Goal: Information Seeking & Learning: Learn about a topic

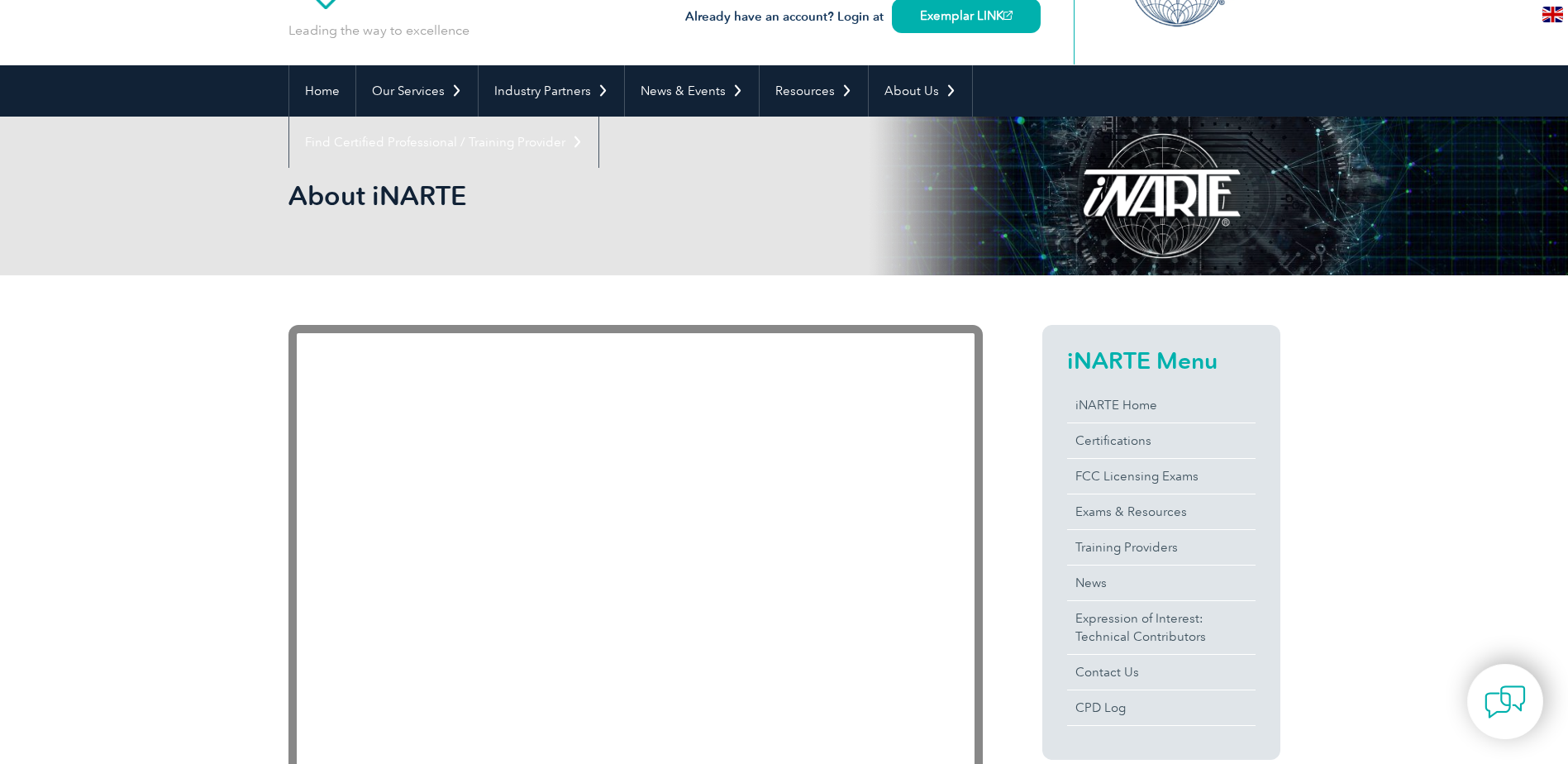
scroll to position [165, 0]
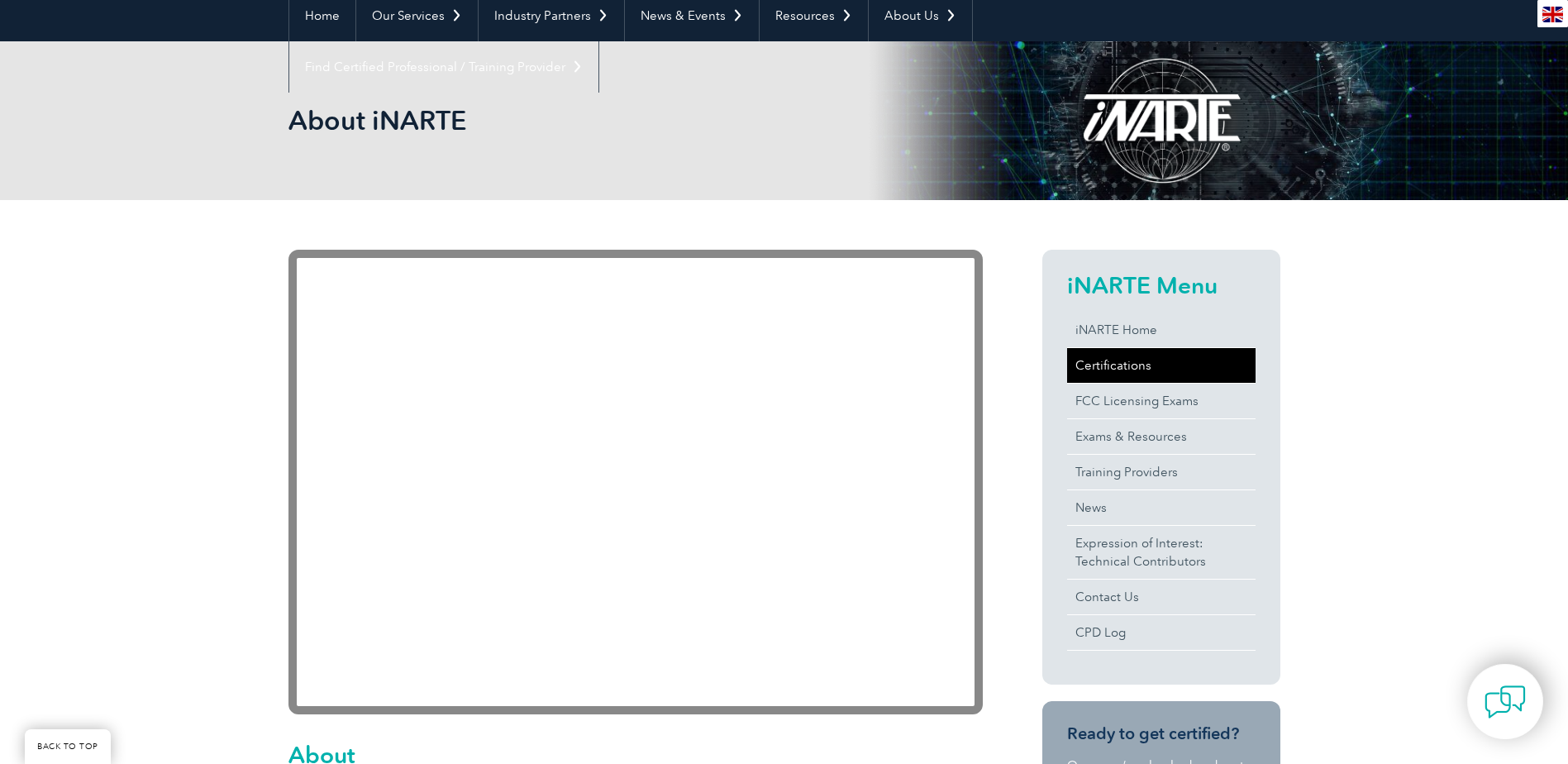
click at [1119, 365] on link "Certifications" at bounding box center [1161, 365] width 189 height 35
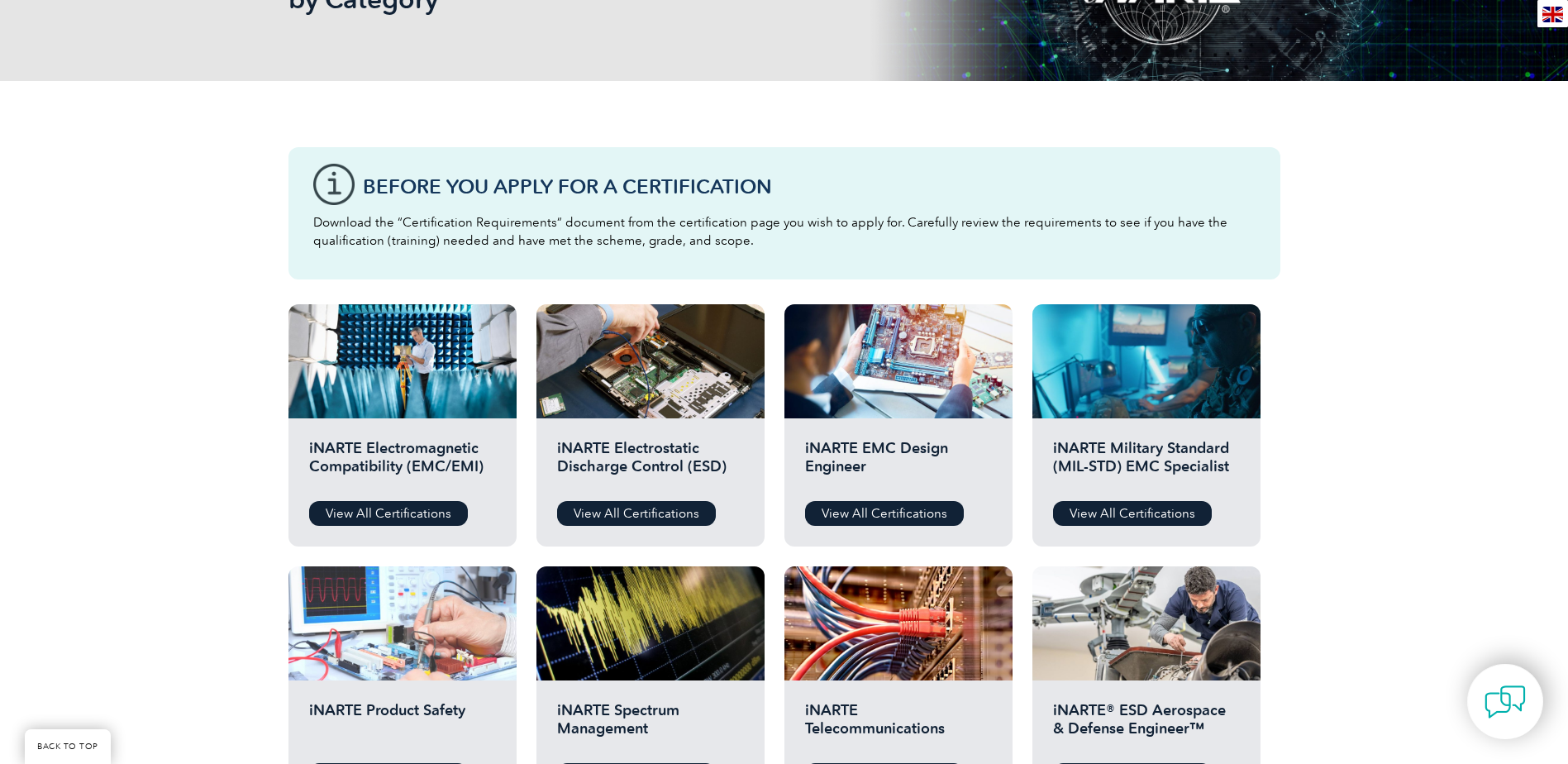
scroll to position [496, 0]
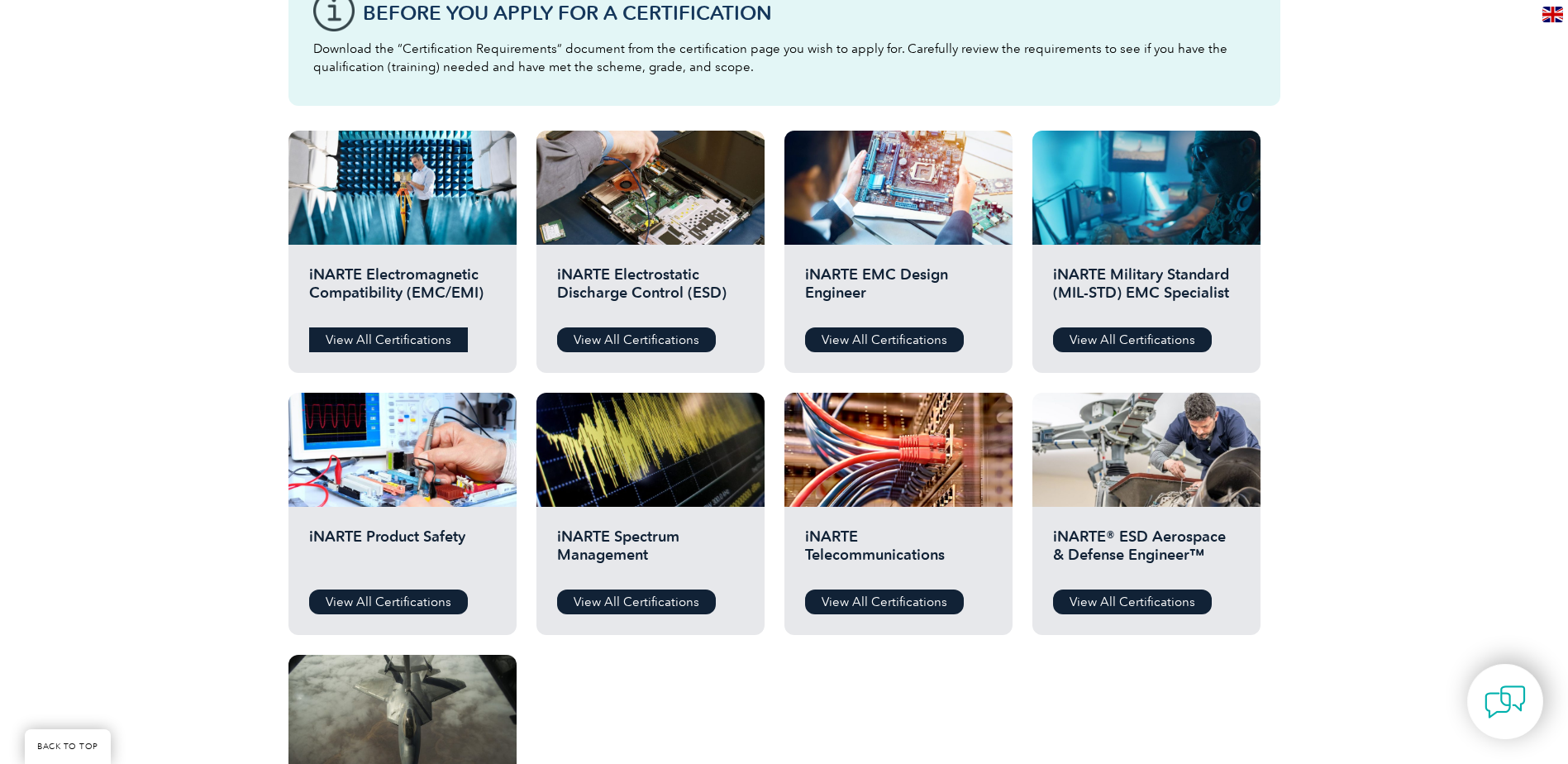
click at [387, 336] on link "View All Certifications" at bounding box center [389, 340] width 159 height 25
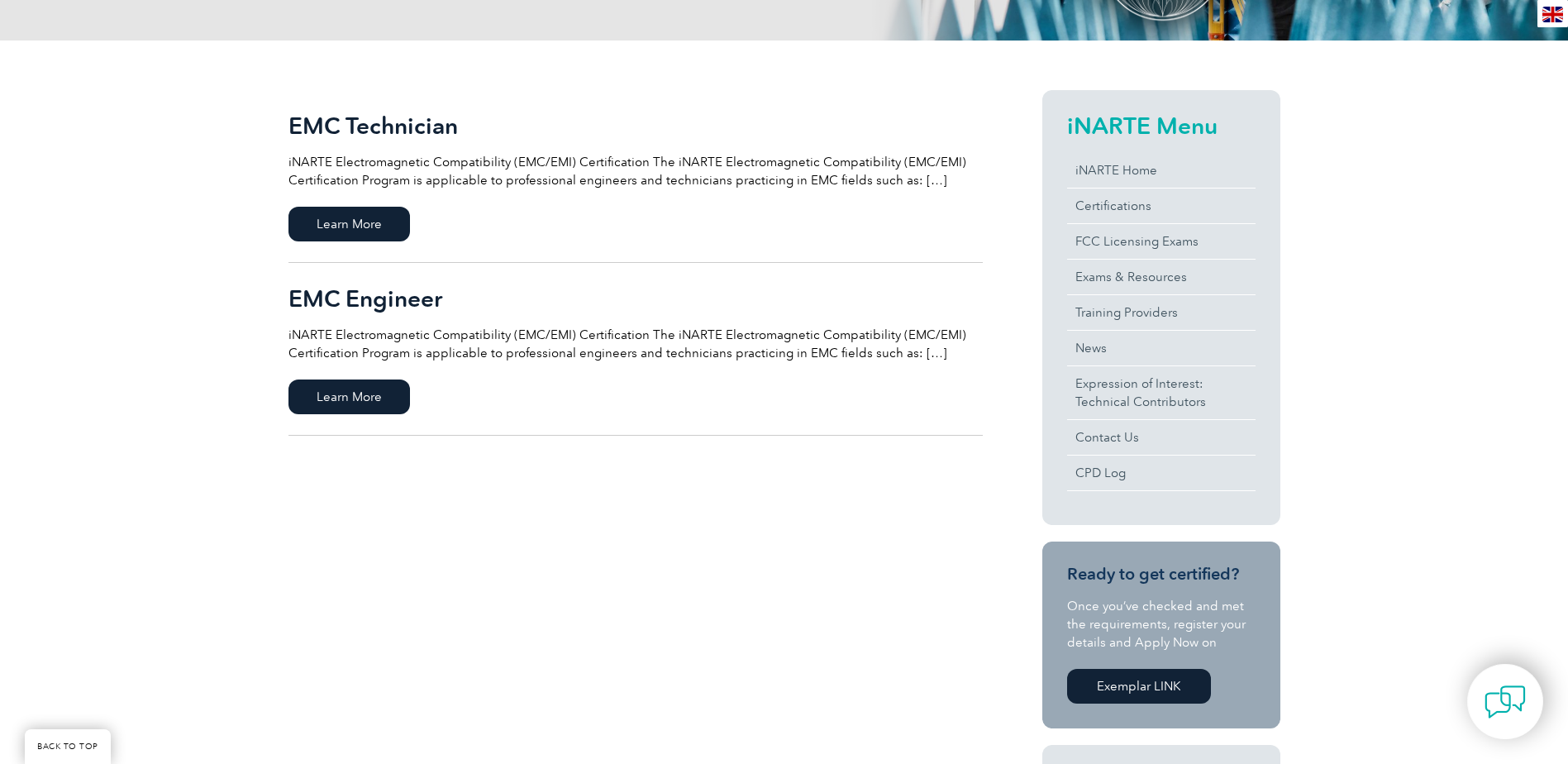
scroll to position [248, 0]
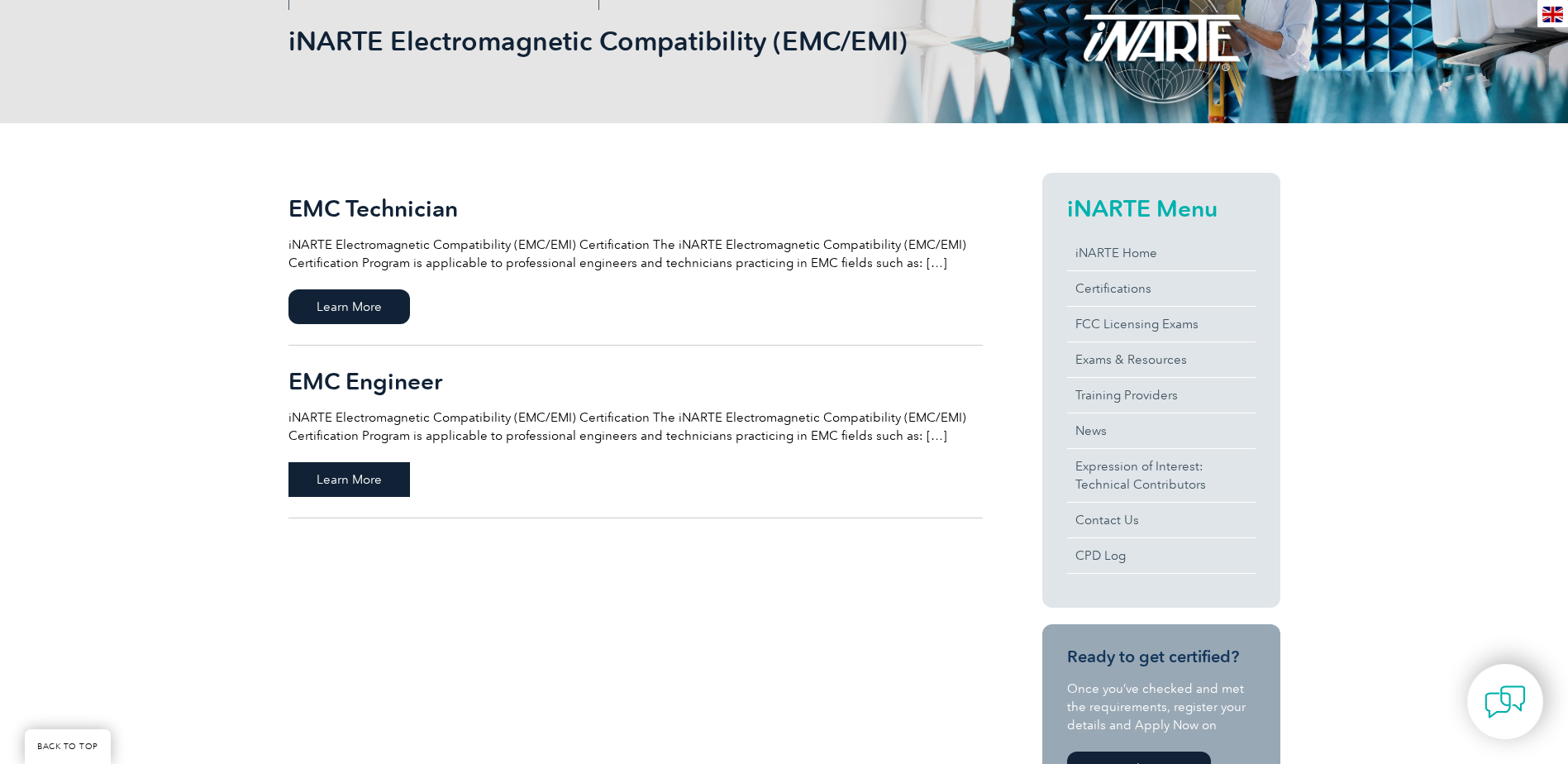
click at [353, 470] on span "Learn More" at bounding box center [349, 480] width 122 height 35
